Goal: Task Accomplishment & Management: Manage account settings

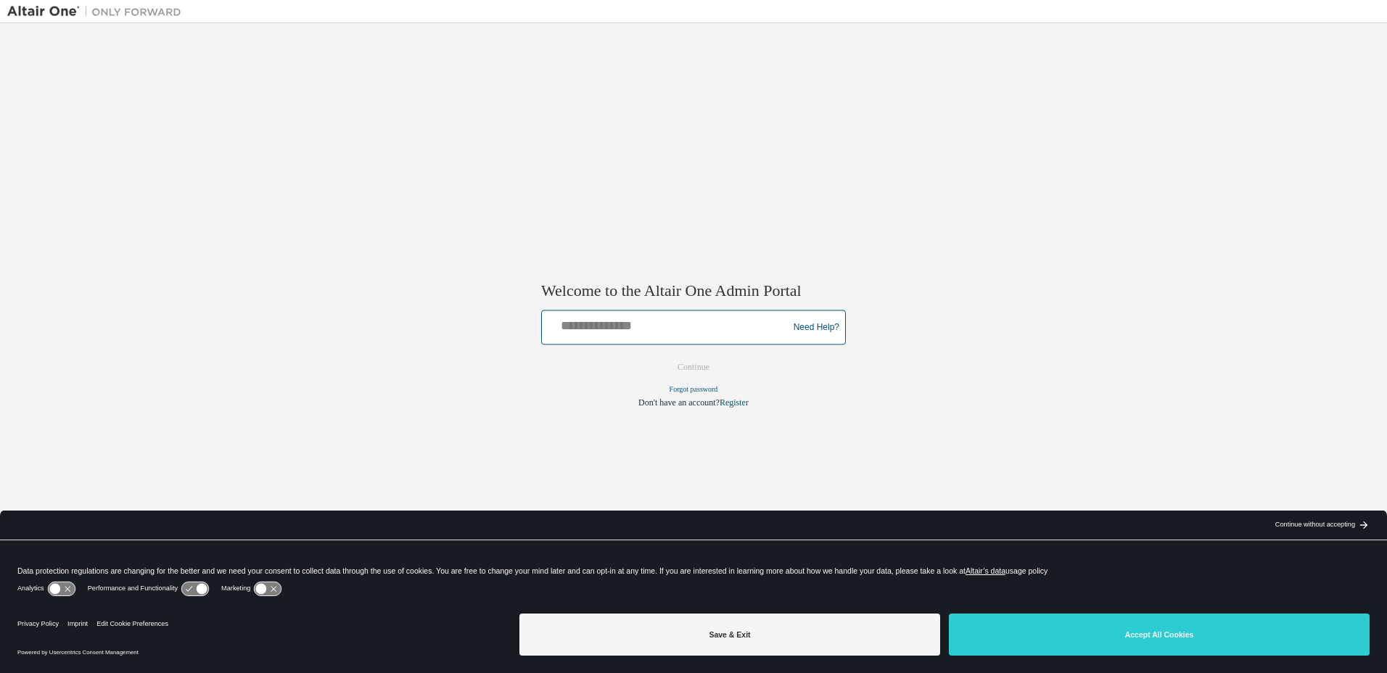
click at [658, 325] on input "text" at bounding box center [667, 324] width 239 height 21
type input "**********"
click at [697, 369] on button "Continue" at bounding box center [694, 368] width 62 height 22
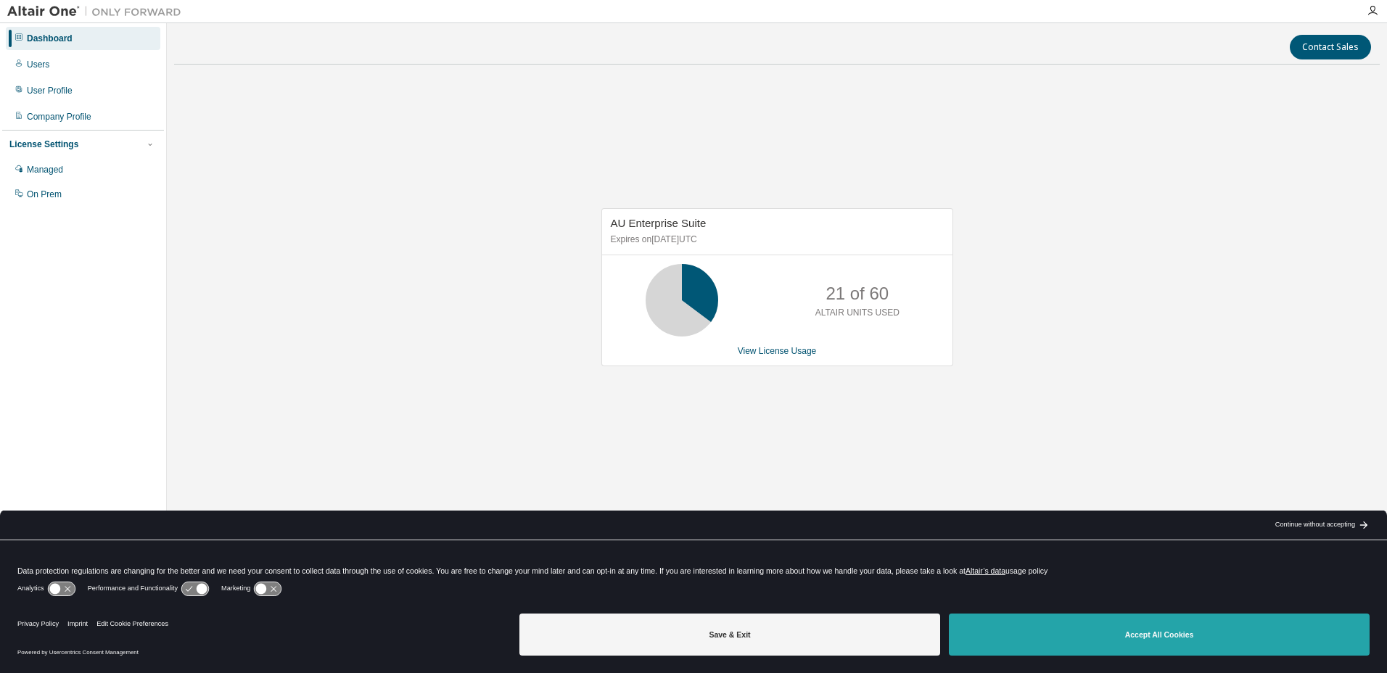
click at [1188, 629] on button "Accept All Cookies" at bounding box center [1159, 635] width 421 height 42
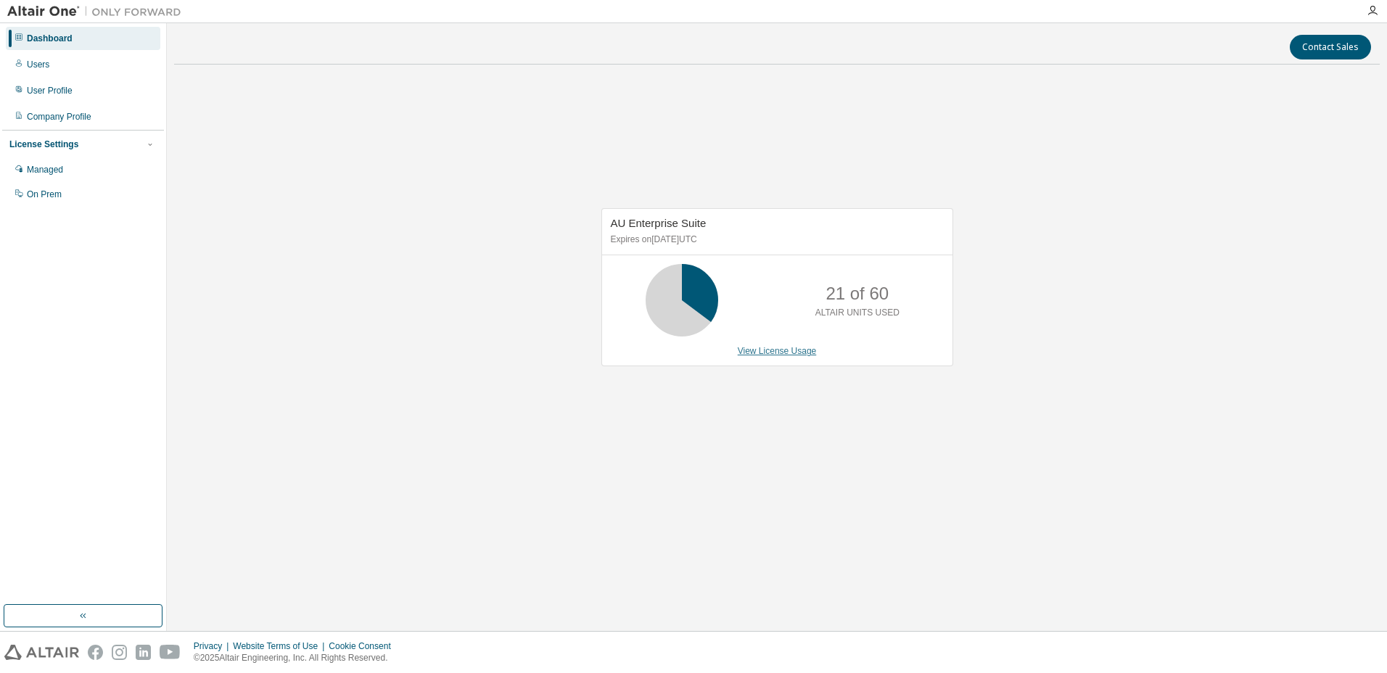
click at [786, 353] on link "View License Usage" at bounding box center [777, 351] width 79 height 10
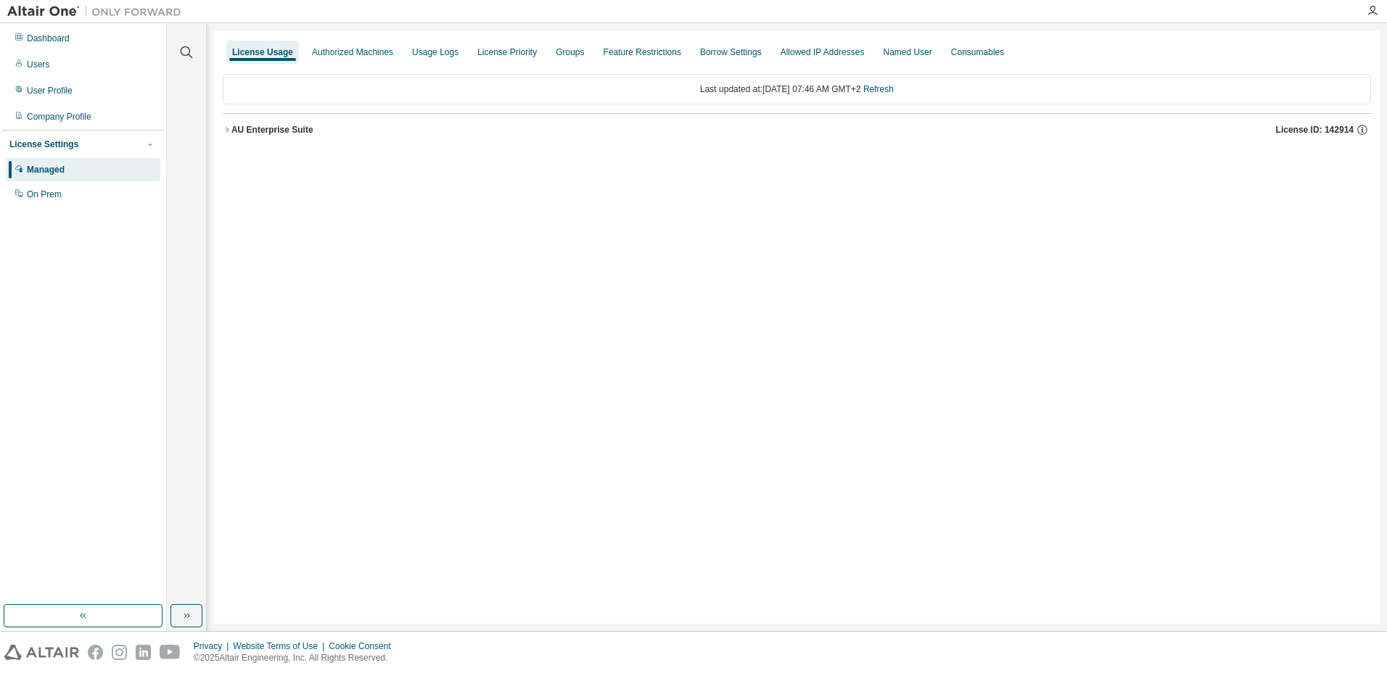
click at [272, 136] on div "AU Enterprise Suite License ID: 142914" at bounding box center [801, 129] width 1140 height 13
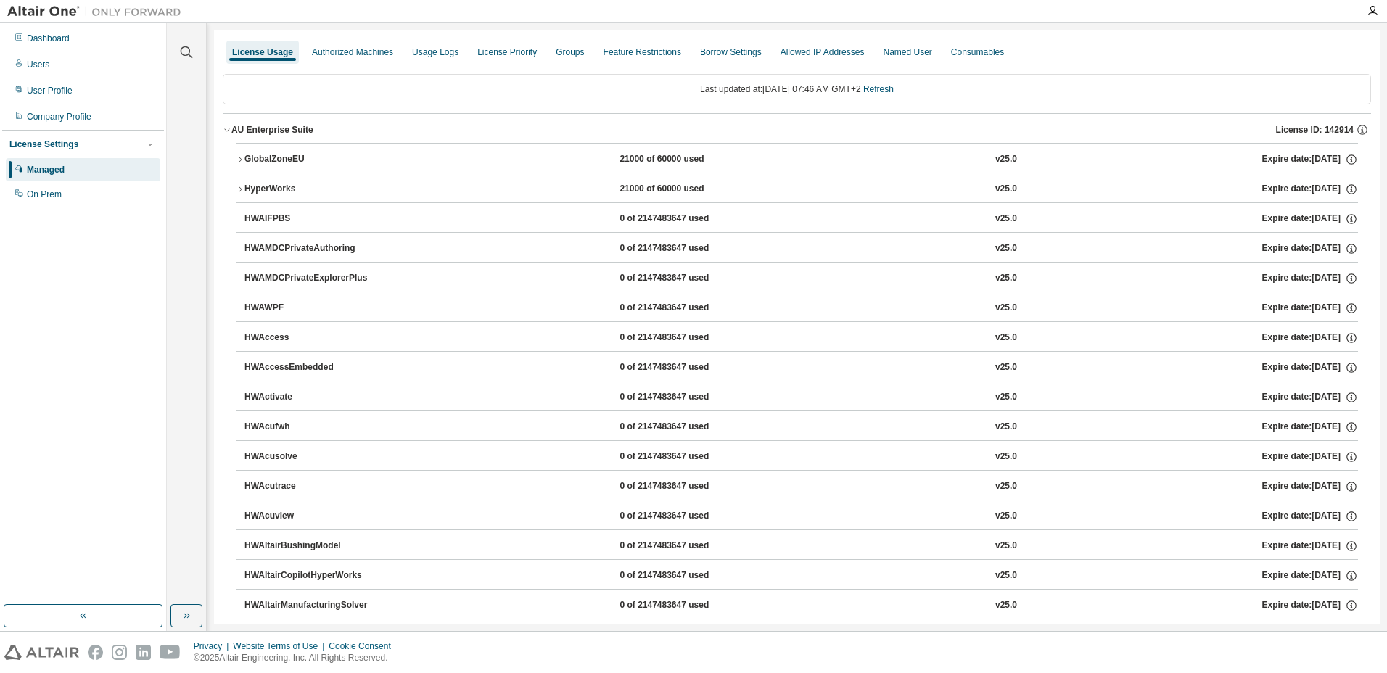
click at [288, 163] on div "GlobalZoneEU" at bounding box center [310, 159] width 131 height 13
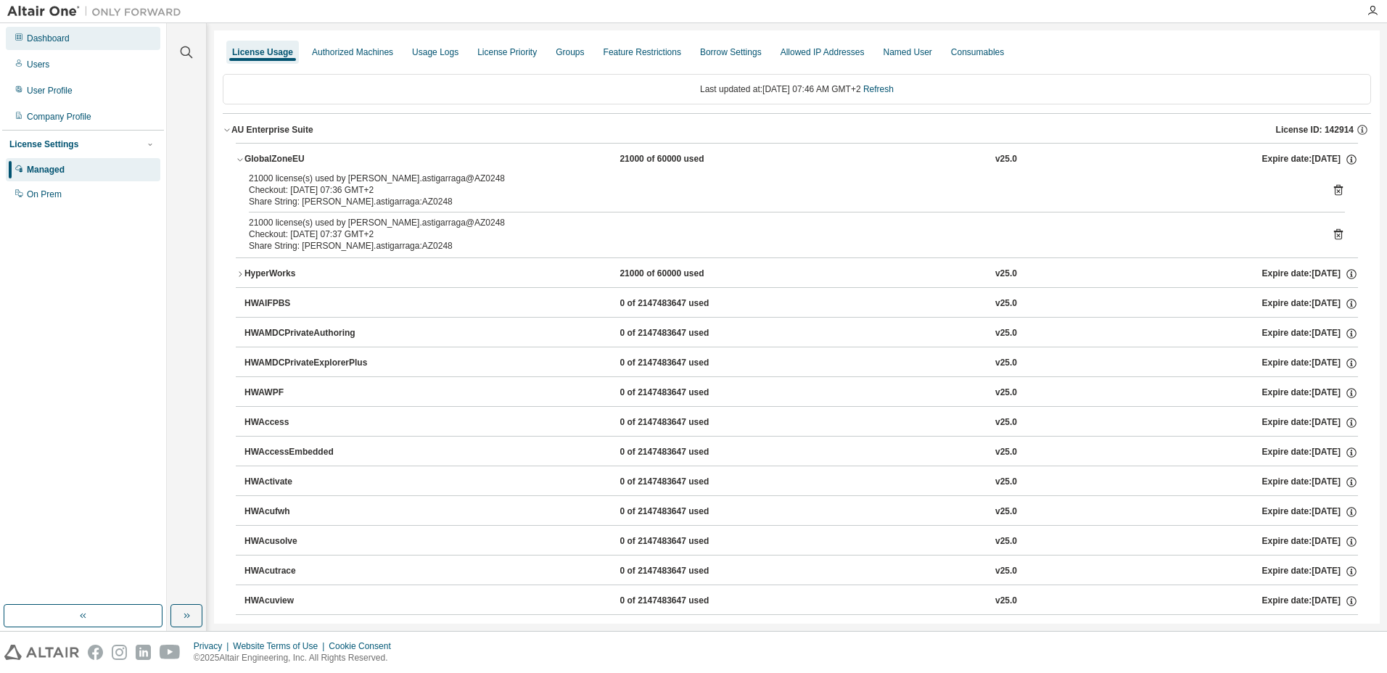
click at [64, 44] on div "Dashboard" at bounding box center [83, 38] width 155 height 23
